Goal: Task Accomplishment & Management: Manage account settings

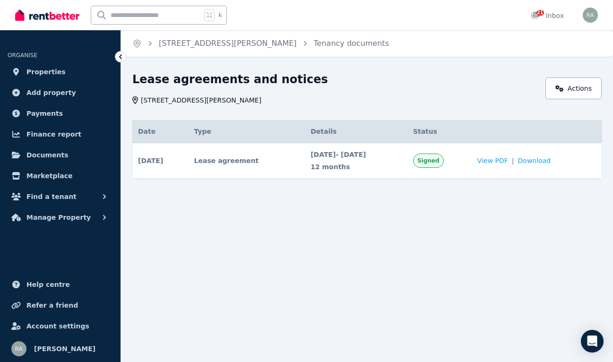
click at [341, 264] on div "Home 23 Fahey Street, Shepparton Tenancy documents Lease agreements and notices…" at bounding box center [306, 181] width 613 height 362
click at [543, 160] on span "Download" at bounding box center [534, 160] width 33 height 9
